Goal: Information Seeking & Learning: Find specific fact

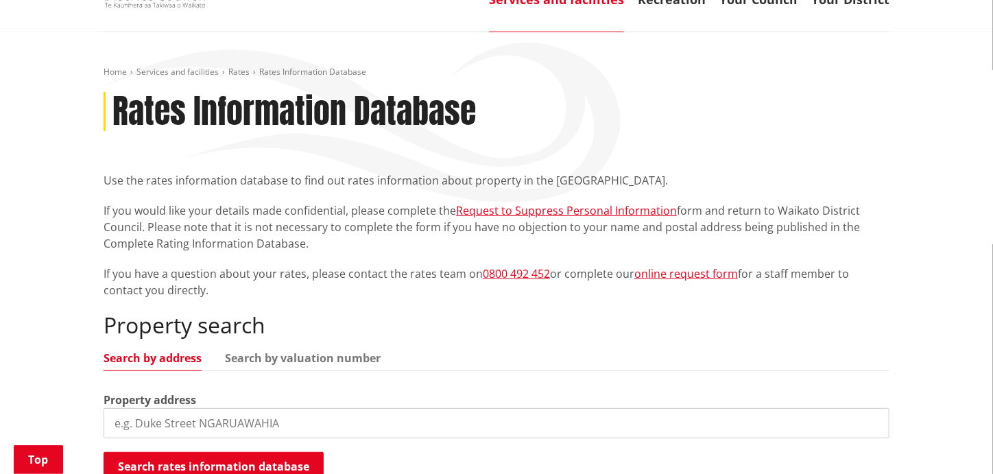
scroll to position [274, 0]
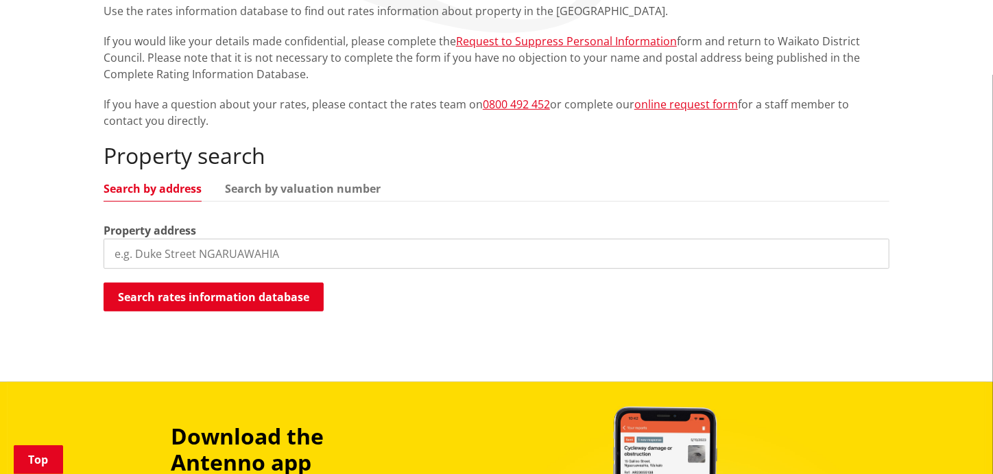
click at [286, 256] on input "search" at bounding box center [497, 254] width 786 height 30
drag, startPoint x: 346, startPoint y: 274, endPoint x: 342, endPoint y: 267, distance: 8.3
click at [345, 274] on div "Property search Search by address Search by valuation number Property address S…" at bounding box center [497, 228] width 786 height 170
click at [343, 261] on input "search" at bounding box center [497, 254] width 786 height 30
drag, startPoint x: 343, startPoint y: 256, endPoint x: 60, endPoint y: 260, distance: 283.8
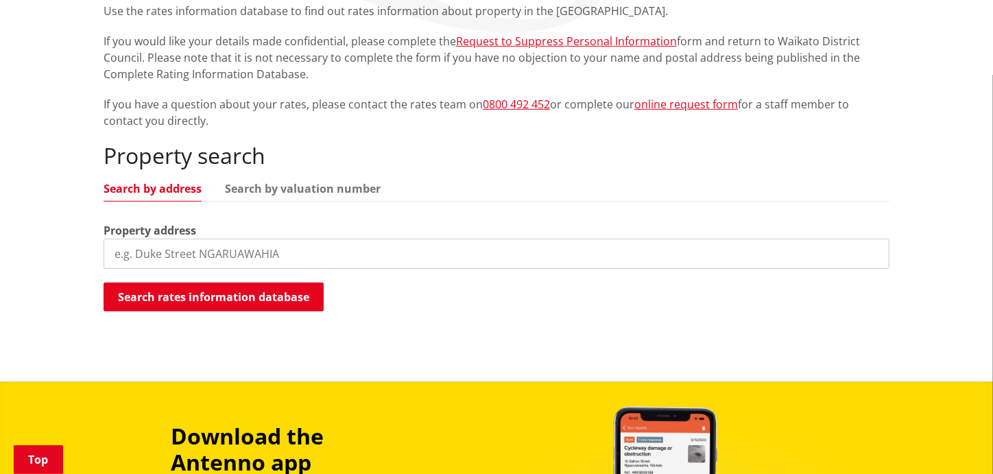
click at [60, 260] on div "Home Services and facilities Rates Rates Information Database Rates Information…" at bounding box center [496, 122] width 993 height 519
paste input "[STREET_ADDRESS]"
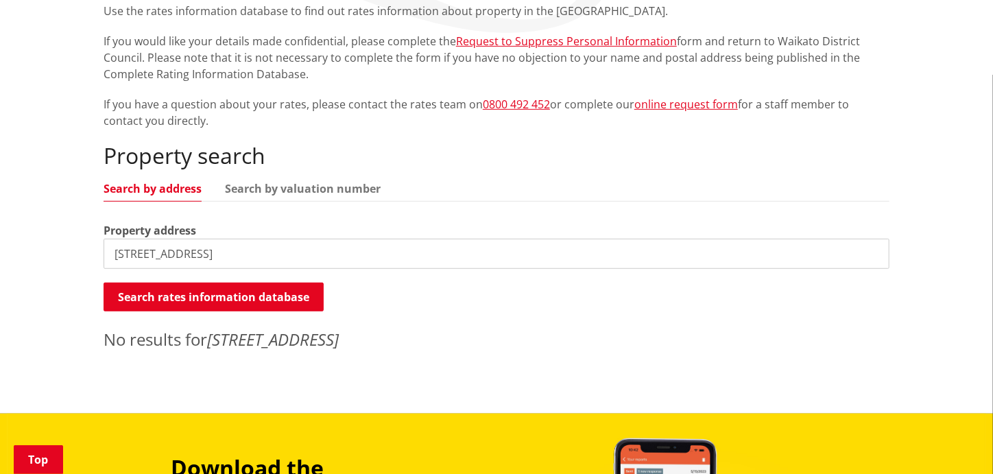
drag, startPoint x: 398, startPoint y: 256, endPoint x: 24, endPoint y: 232, distance: 375.1
click at [24, 232] on div "Home Services and facilities Rates Rates Information Database Rates Information…" at bounding box center [496, 138] width 993 height 551
paste input "[GEOGRAPHIC_DATA]"
type input "[STREET_ADDRESS]"
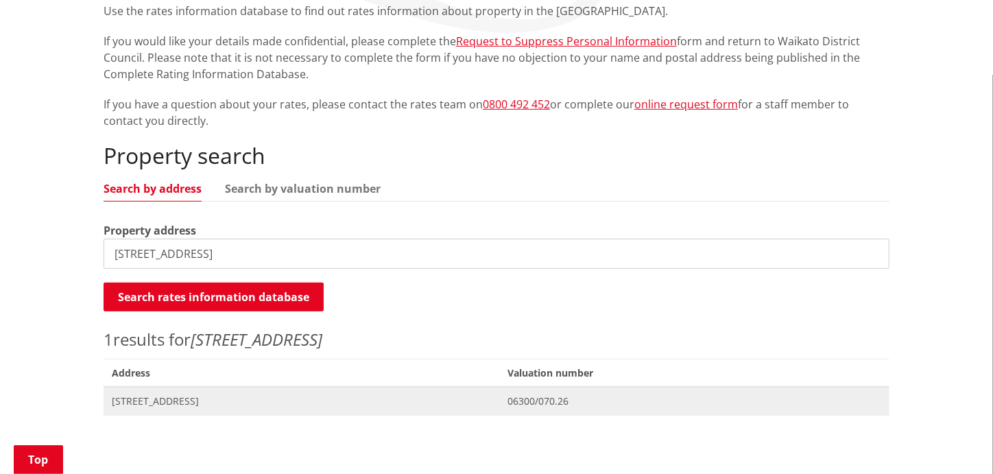
click at [151, 402] on span "[STREET_ADDRESS]" at bounding box center [301, 401] width 379 height 14
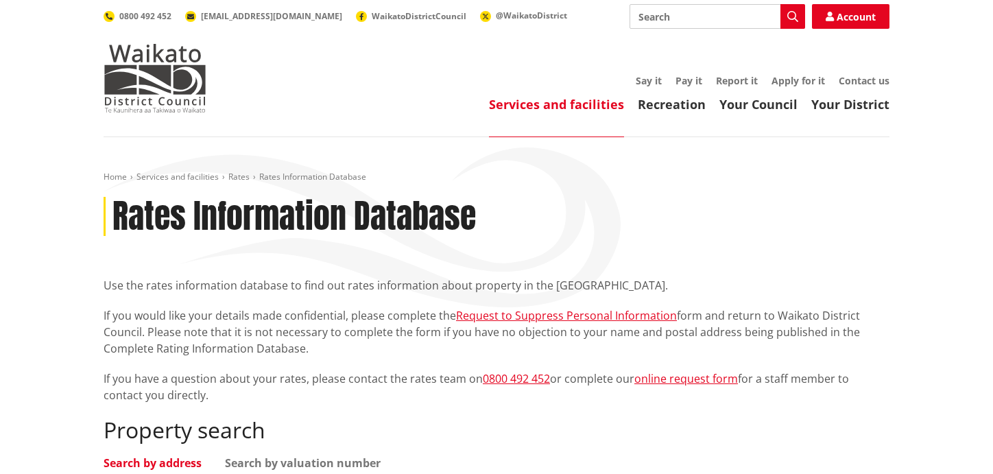
scroll to position [274, 0]
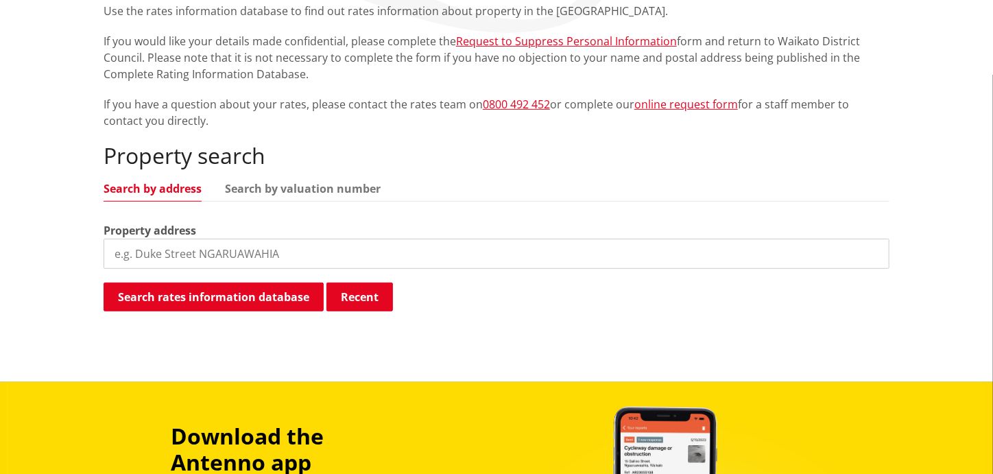
click at [293, 254] on input "search" at bounding box center [497, 254] width 786 height 30
paste input "283 Kaipo Flats Road"
type input "283 Kaipo Flats Road"
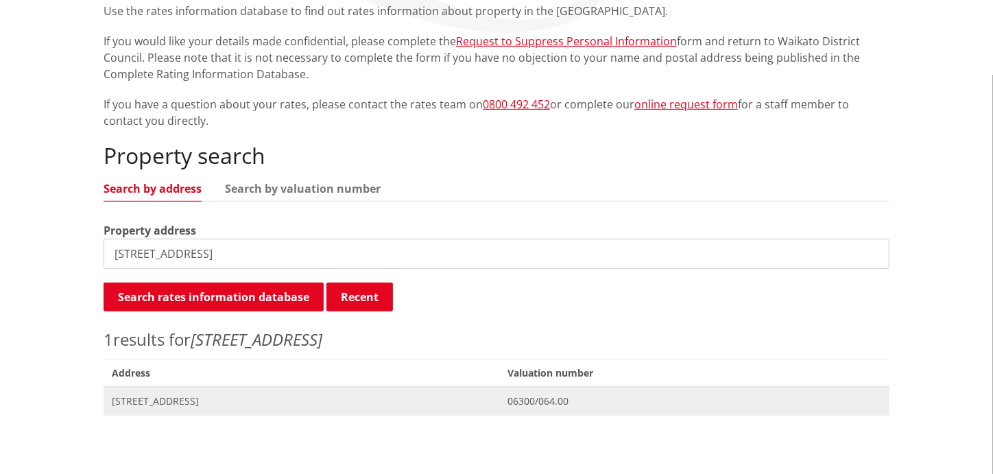
click at [150, 400] on span "283 Kaipo Flats Road TUAKAU" at bounding box center [301, 401] width 379 height 14
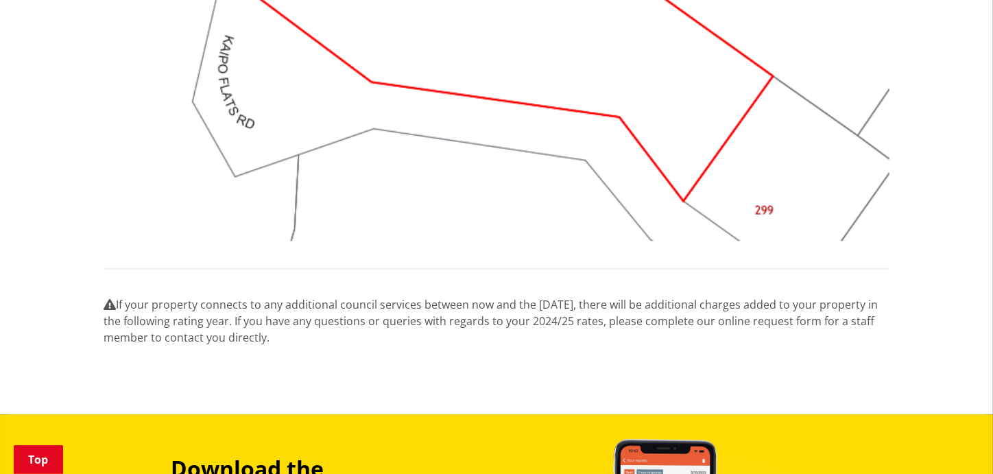
scroll to position [1439, 0]
